Goal: Task Accomplishment & Management: Complete application form

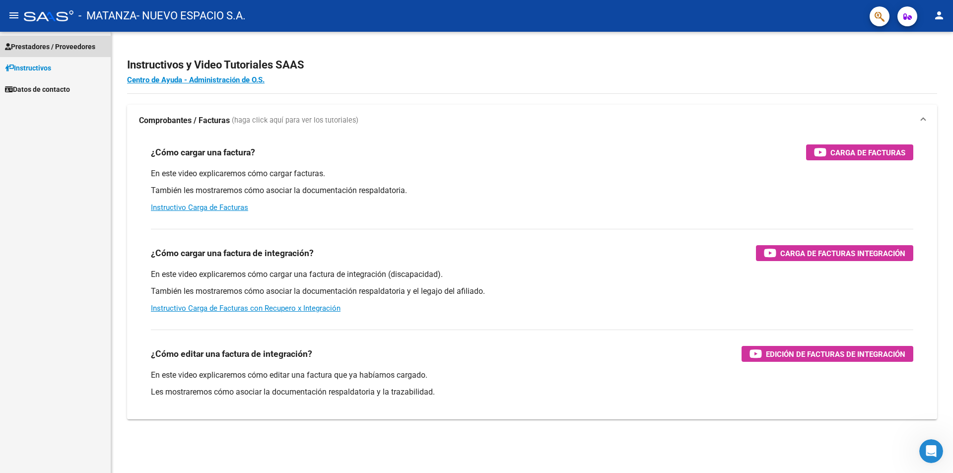
click at [70, 44] on span "Prestadores / Proveedores" at bounding box center [50, 46] width 90 height 11
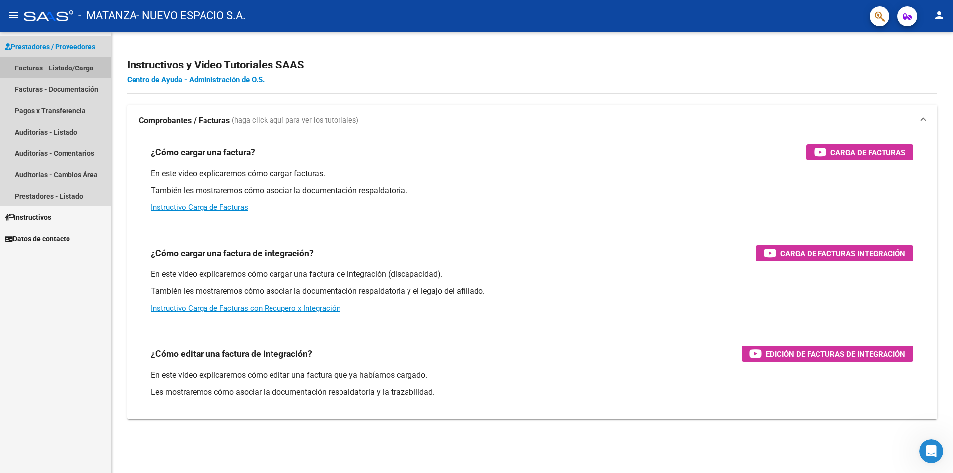
click at [80, 71] on link "Facturas - Listado/Carga" at bounding box center [55, 67] width 111 height 21
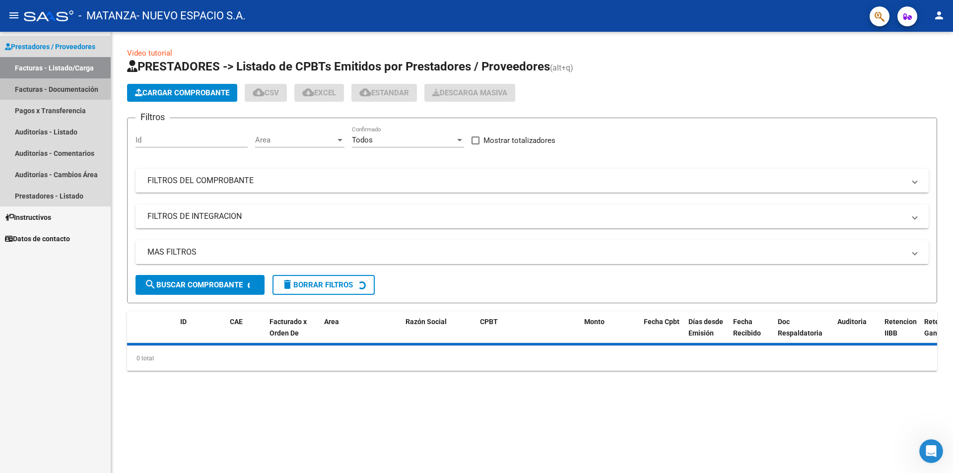
click at [89, 90] on link "Facturas - Documentación" at bounding box center [55, 88] width 111 height 21
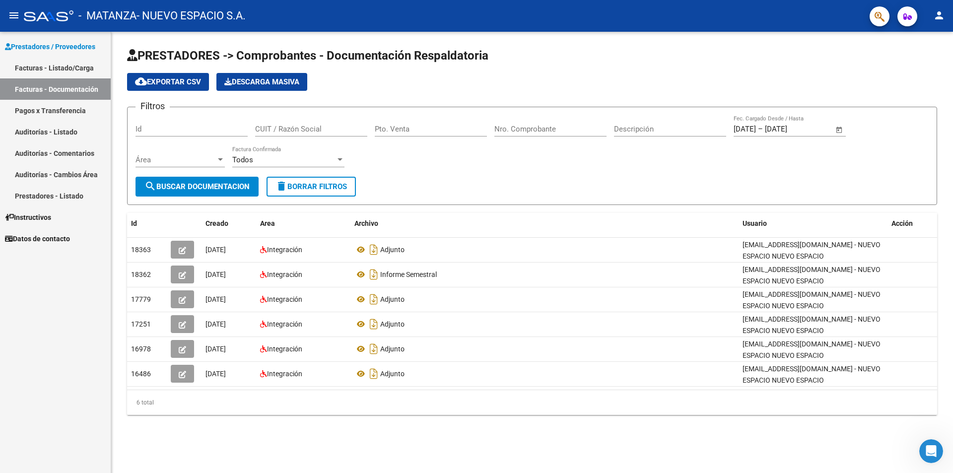
click at [88, 71] on link "Facturas - Listado/Carga" at bounding box center [55, 67] width 111 height 21
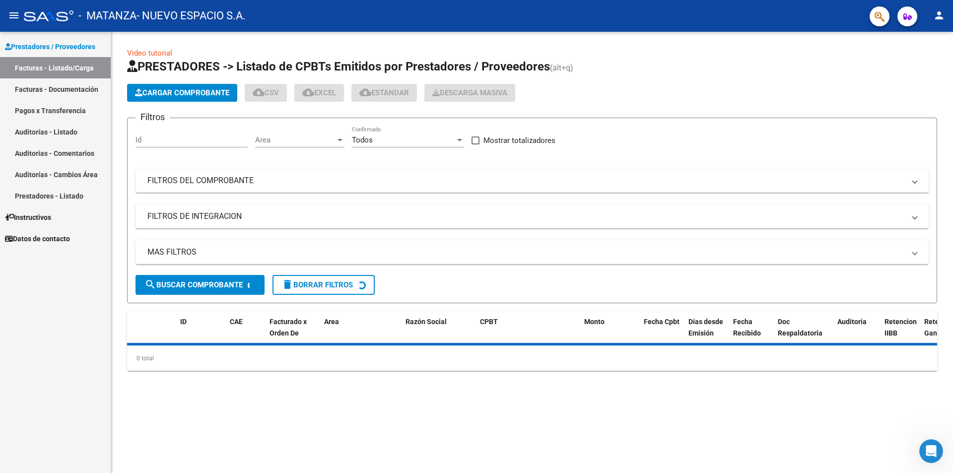
click at [191, 97] on button "Cargar Comprobante" at bounding box center [182, 93] width 110 height 18
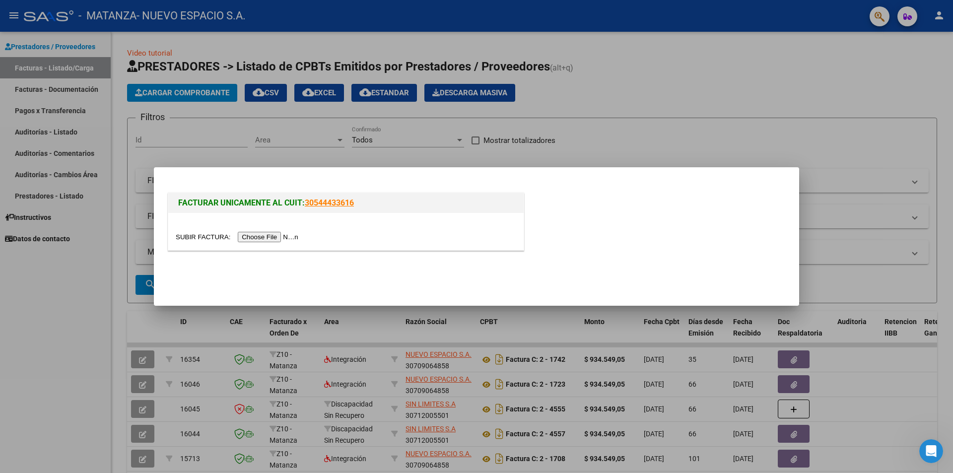
click at [301, 237] on input "file" at bounding box center [239, 237] width 126 height 10
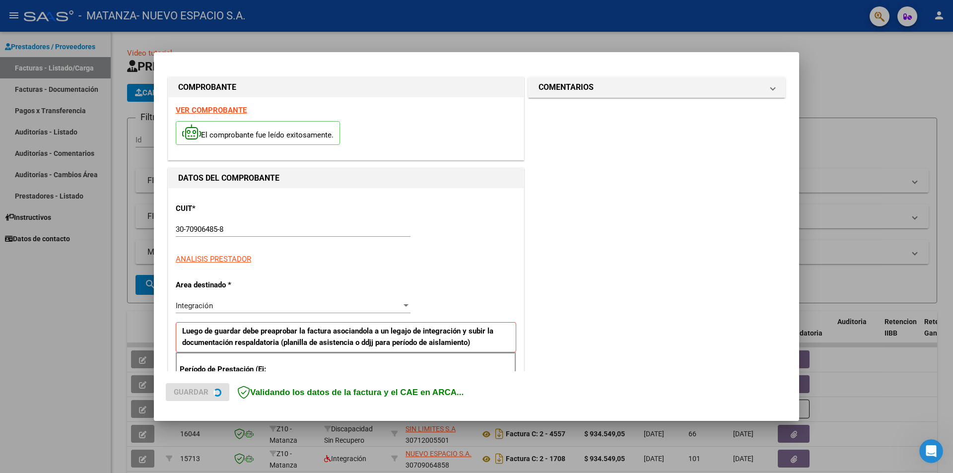
scroll to position [99, 0]
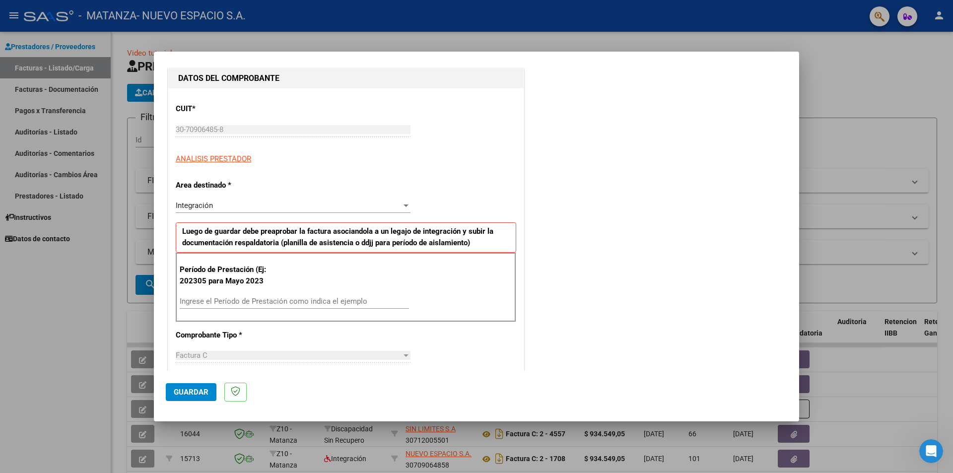
click at [299, 301] on input "Ingrese el Período de Prestación como indica el ejemplo" at bounding box center [294, 301] width 229 height 9
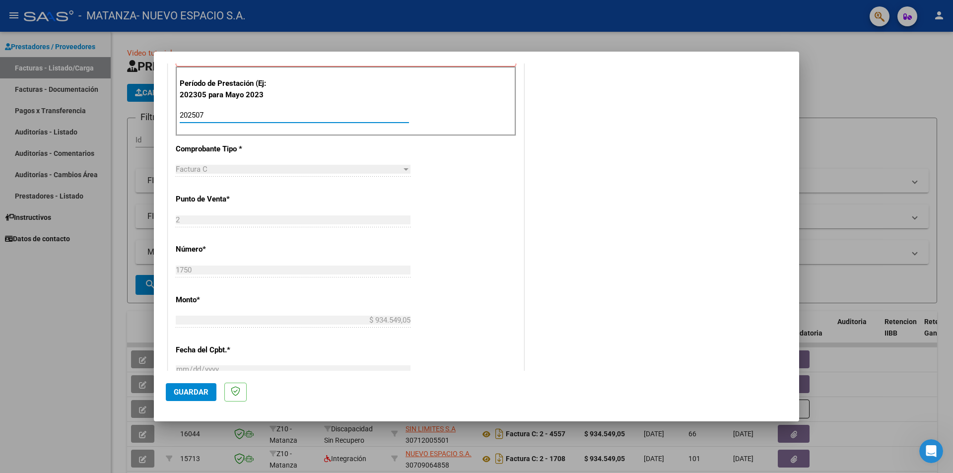
scroll to position [248, 0]
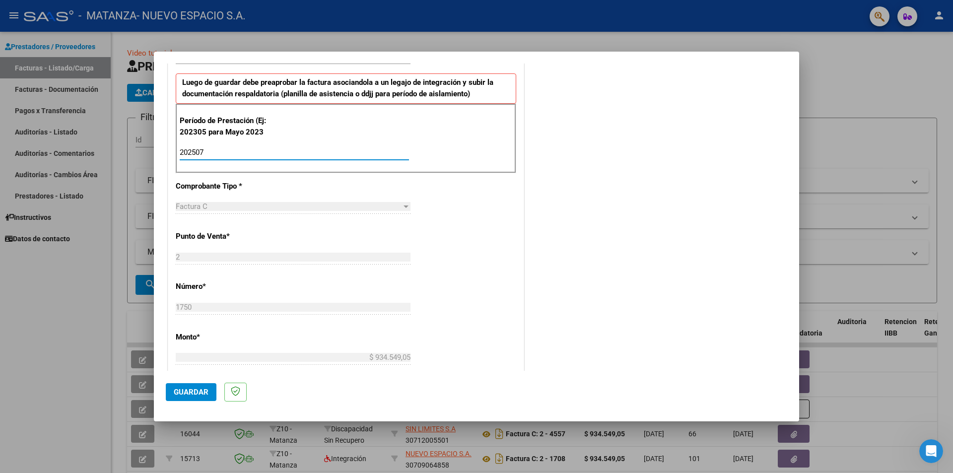
type input "202507"
click at [189, 387] on button "Guardar" at bounding box center [191, 392] width 51 height 18
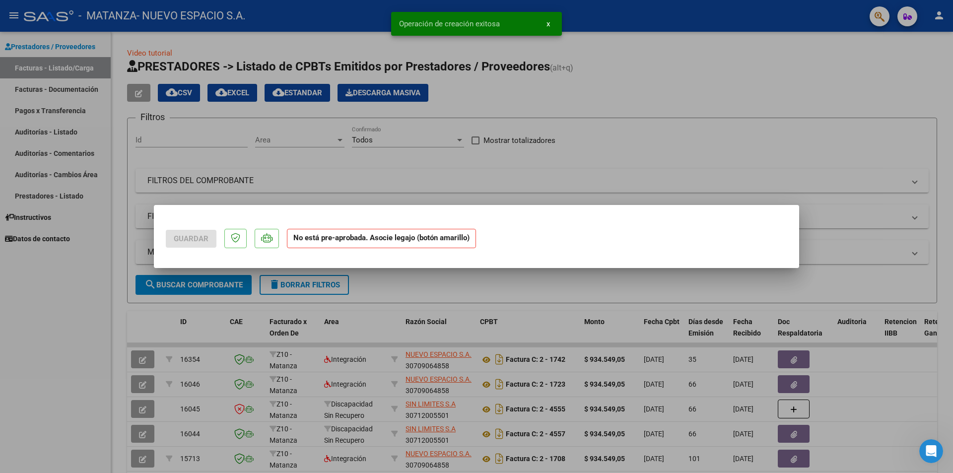
scroll to position [0, 0]
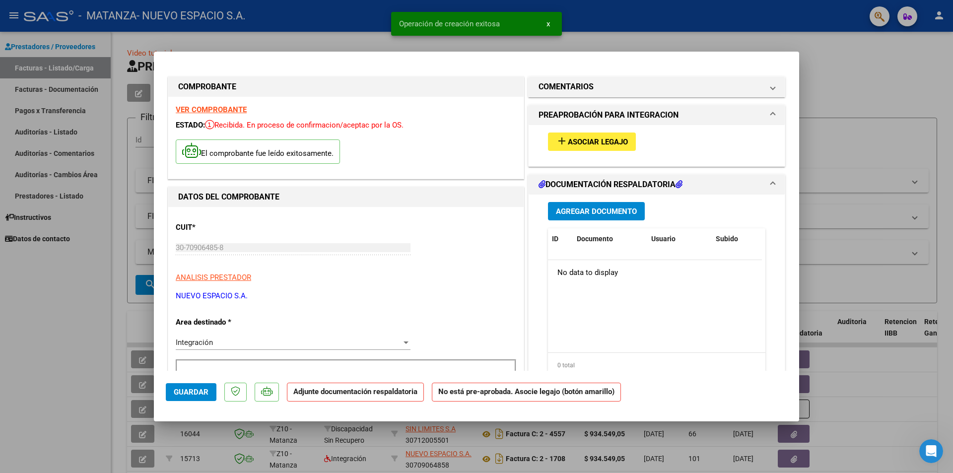
click at [606, 144] on span "Asociar Legajo" at bounding box center [598, 141] width 60 height 9
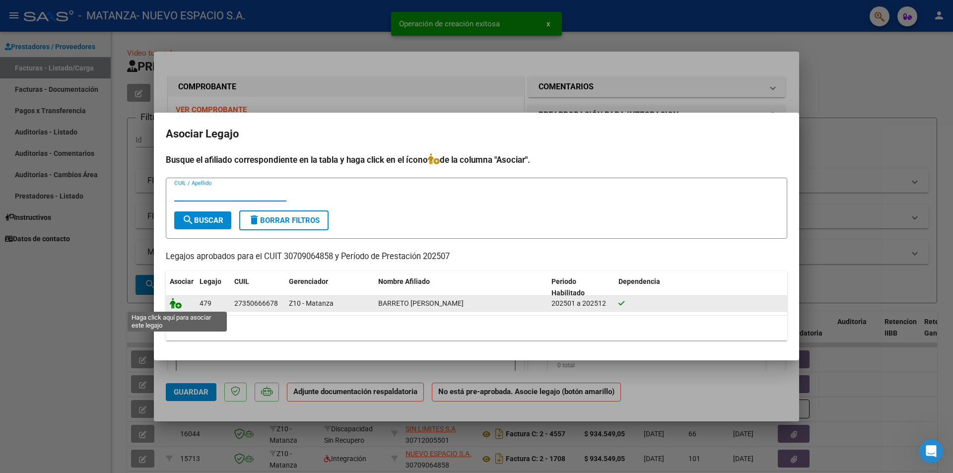
click at [176, 305] on icon at bounding box center [176, 303] width 12 height 11
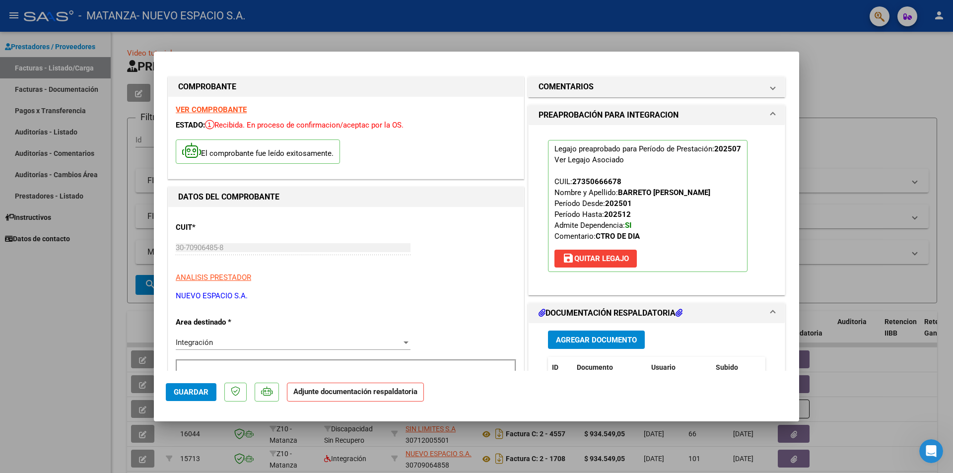
click at [590, 335] on button "Agregar Documento" at bounding box center [596, 340] width 97 height 18
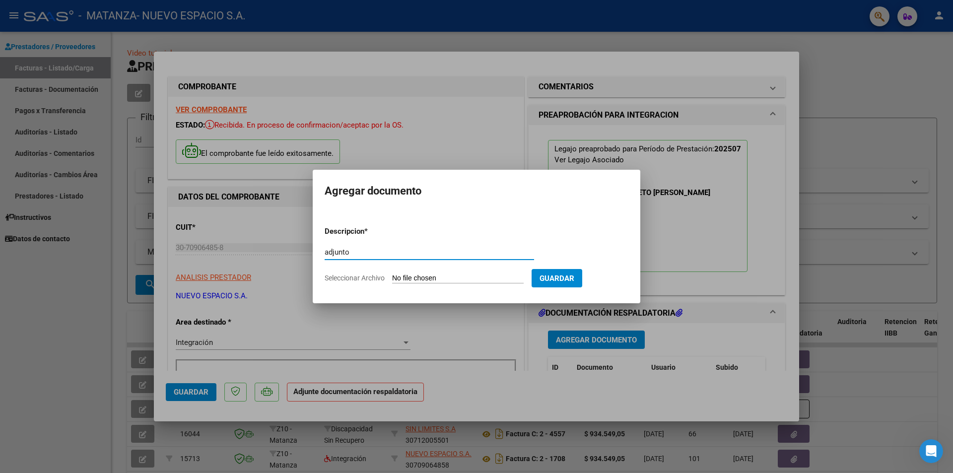
type input "adjunto"
click at [415, 270] on form "Descripcion * adjunto Escriba aquí una descripcion Seleccionar Archivo Guardar" at bounding box center [477, 254] width 304 height 72
click at [415, 282] on input "Seleccionar Archivo" at bounding box center [458, 278] width 132 height 9
type input "C:\fakepath\muni.pdf"
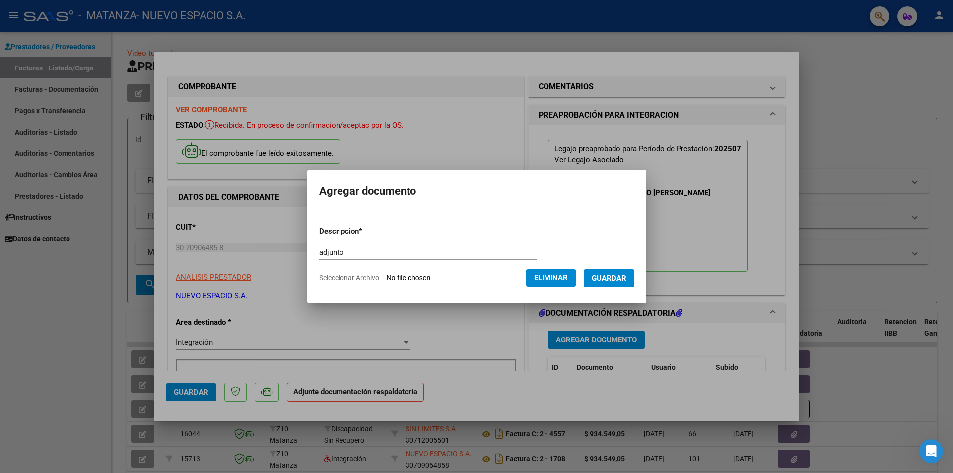
click at [623, 278] on span "Guardar" at bounding box center [609, 278] width 35 height 9
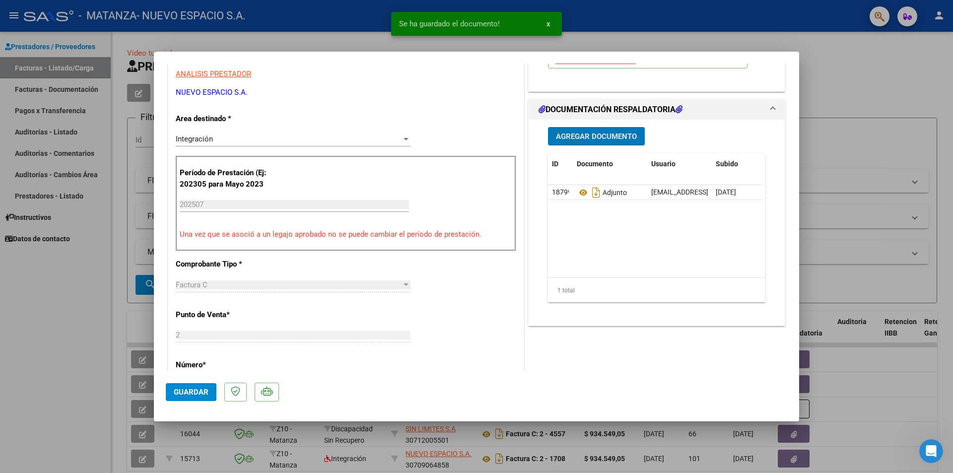
scroll to position [248, 0]
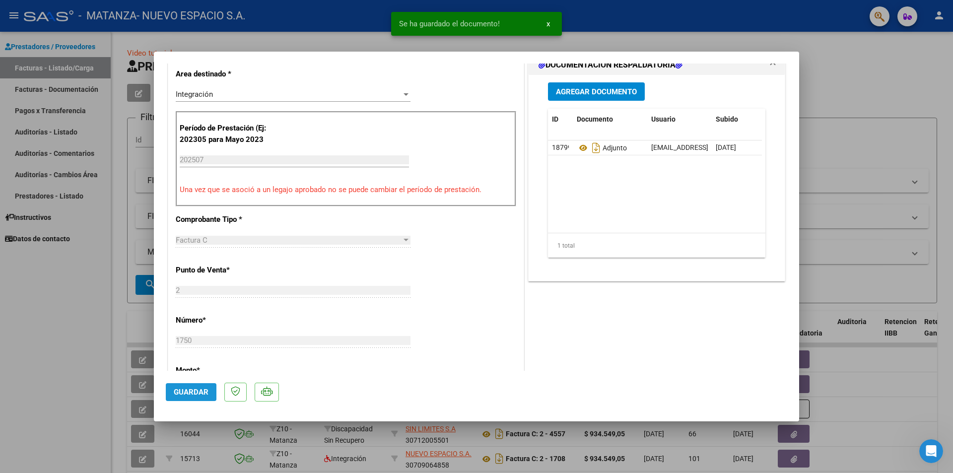
click at [203, 392] on span "Guardar" at bounding box center [191, 392] width 35 height 9
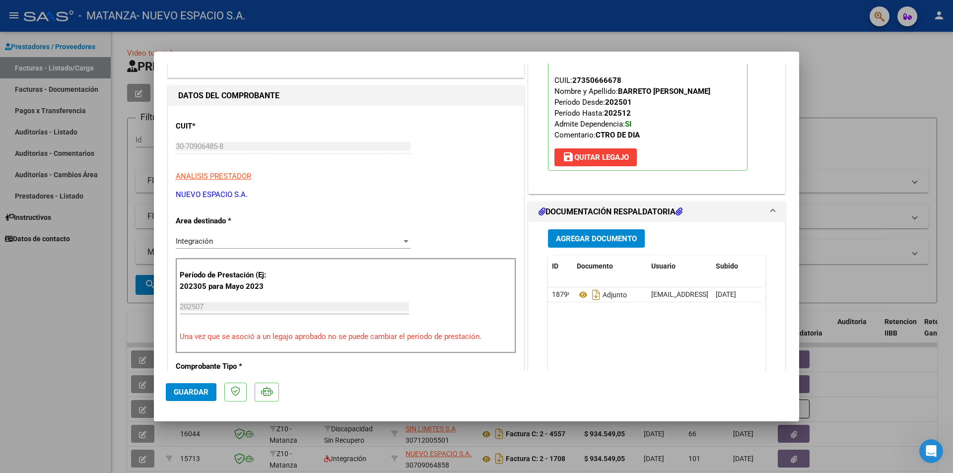
scroll to position [99, 0]
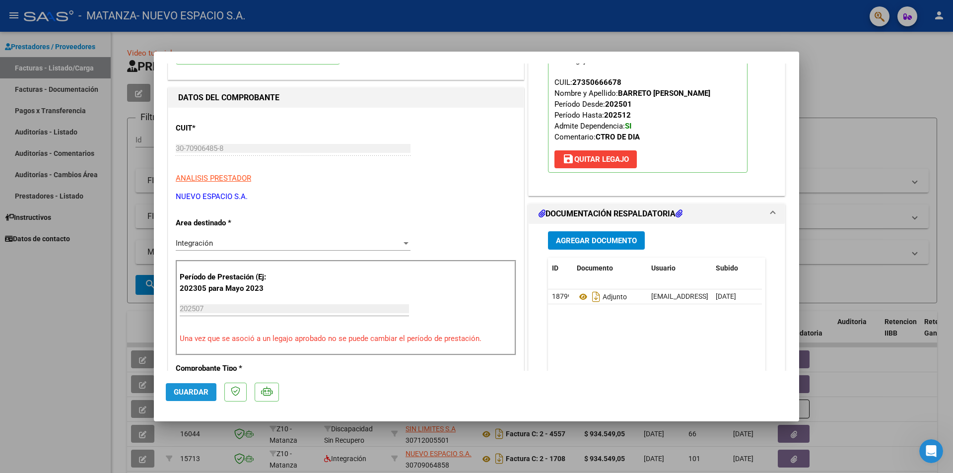
click at [195, 391] on span "Guardar" at bounding box center [191, 392] width 35 height 9
click at [851, 148] on div at bounding box center [476, 236] width 953 height 473
type input "$ 0,00"
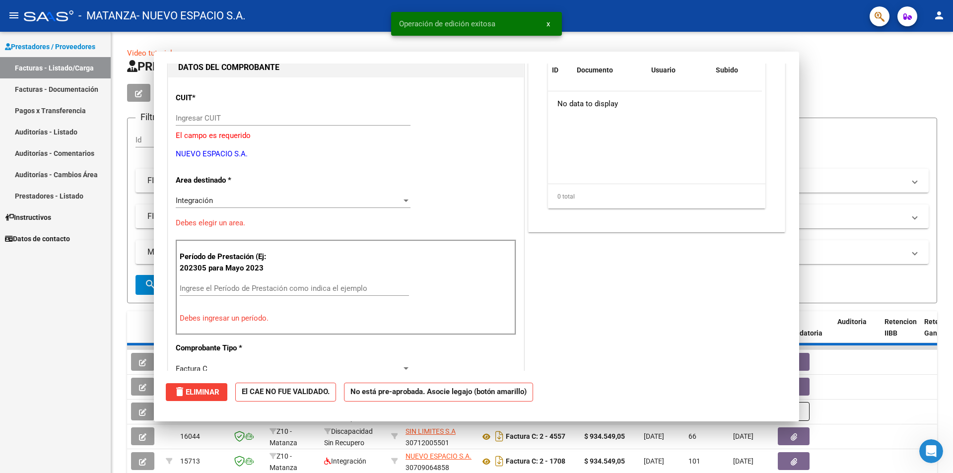
scroll to position [0, 0]
